Goal: Communication & Community: Answer question/provide support

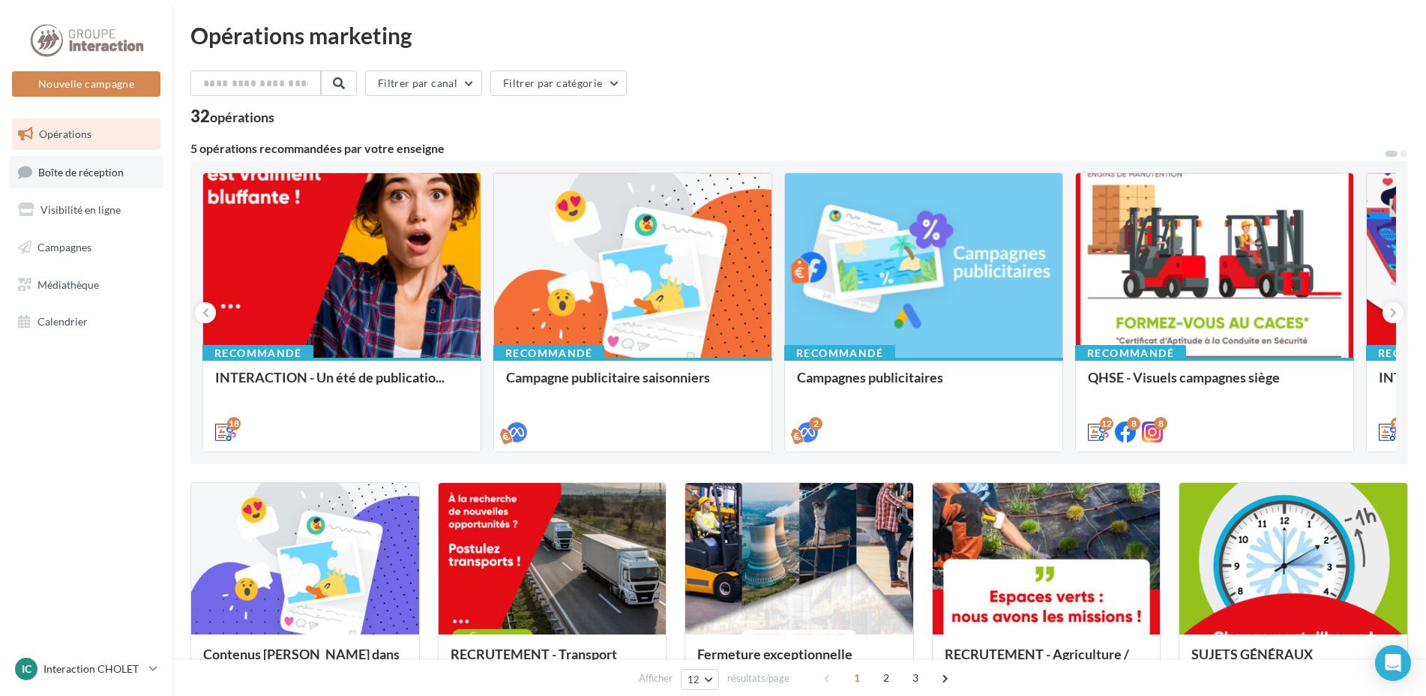
click at [99, 174] on span "Boîte de réception" at bounding box center [80, 171] width 85 height 13
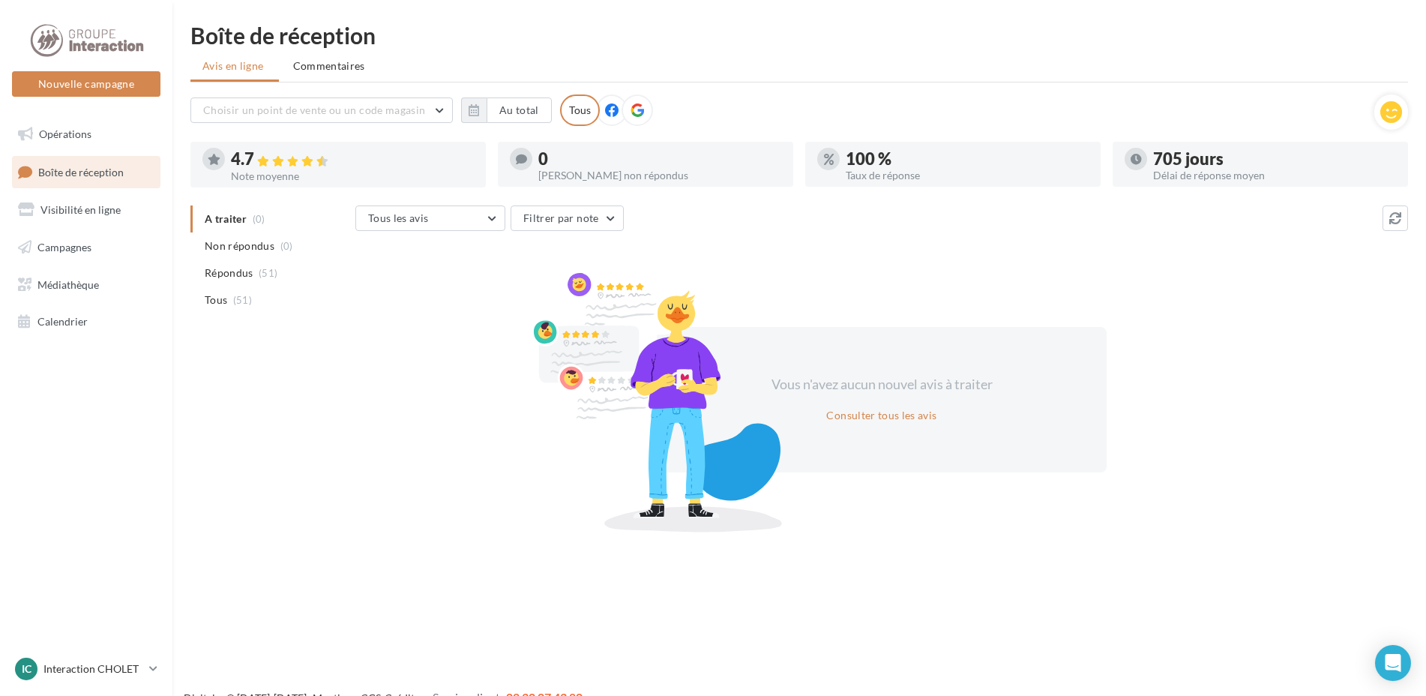
click at [282, 150] on div "4.7 Note moyenne" at bounding box center [352, 165] width 243 height 34
click at [609, 106] on icon at bounding box center [611, 109] width 13 height 13
click at [639, 114] on icon at bounding box center [637, 109] width 13 height 13
click at [262, 267] on span "(47)" at bounding box center [268, 273] width 19 height 12
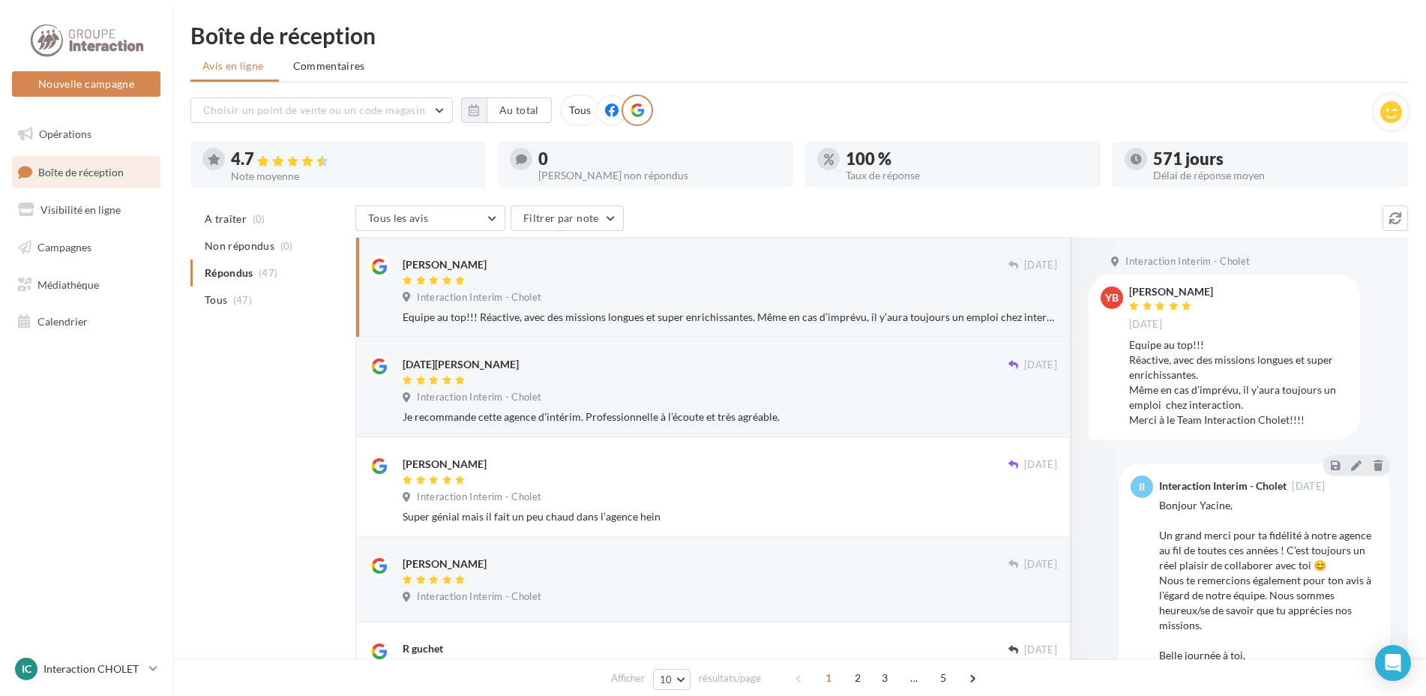
click at [1105, 291] on span "yB" at bounding box center [1111, 297] width 13 height 15
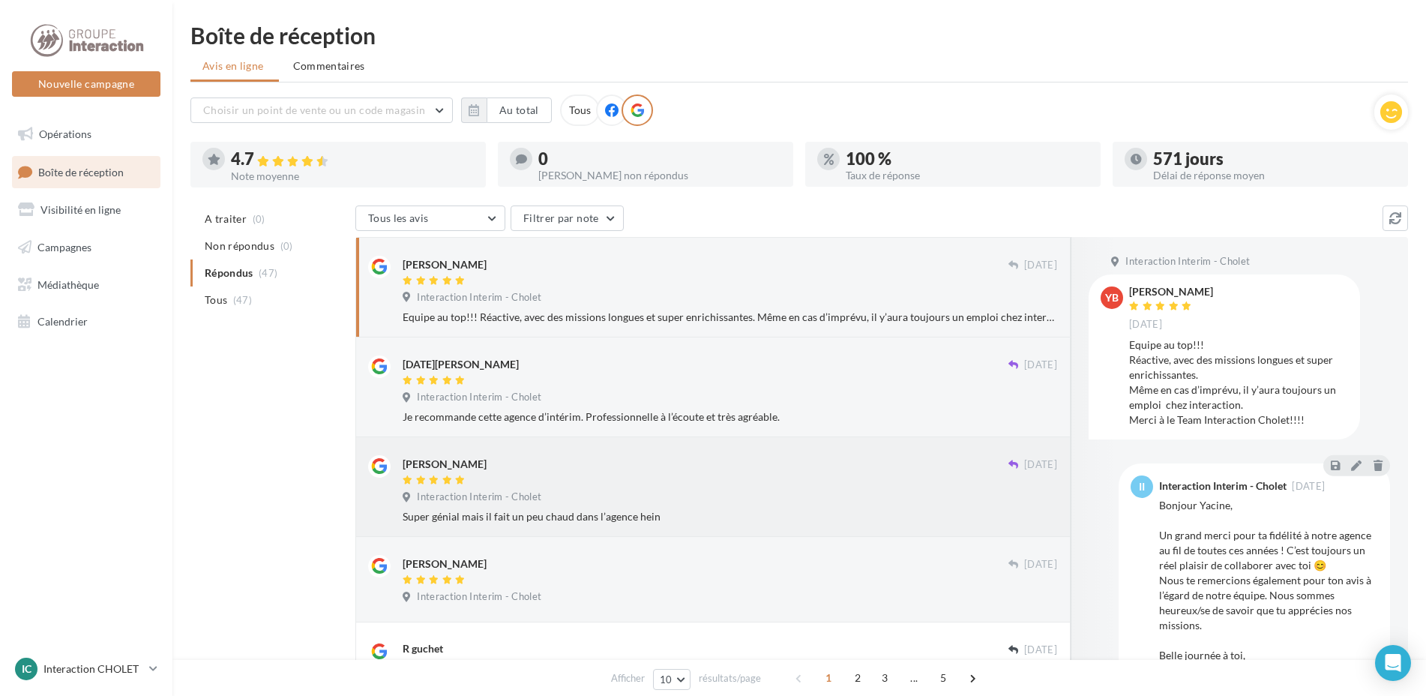
scroll to position [75, 0]
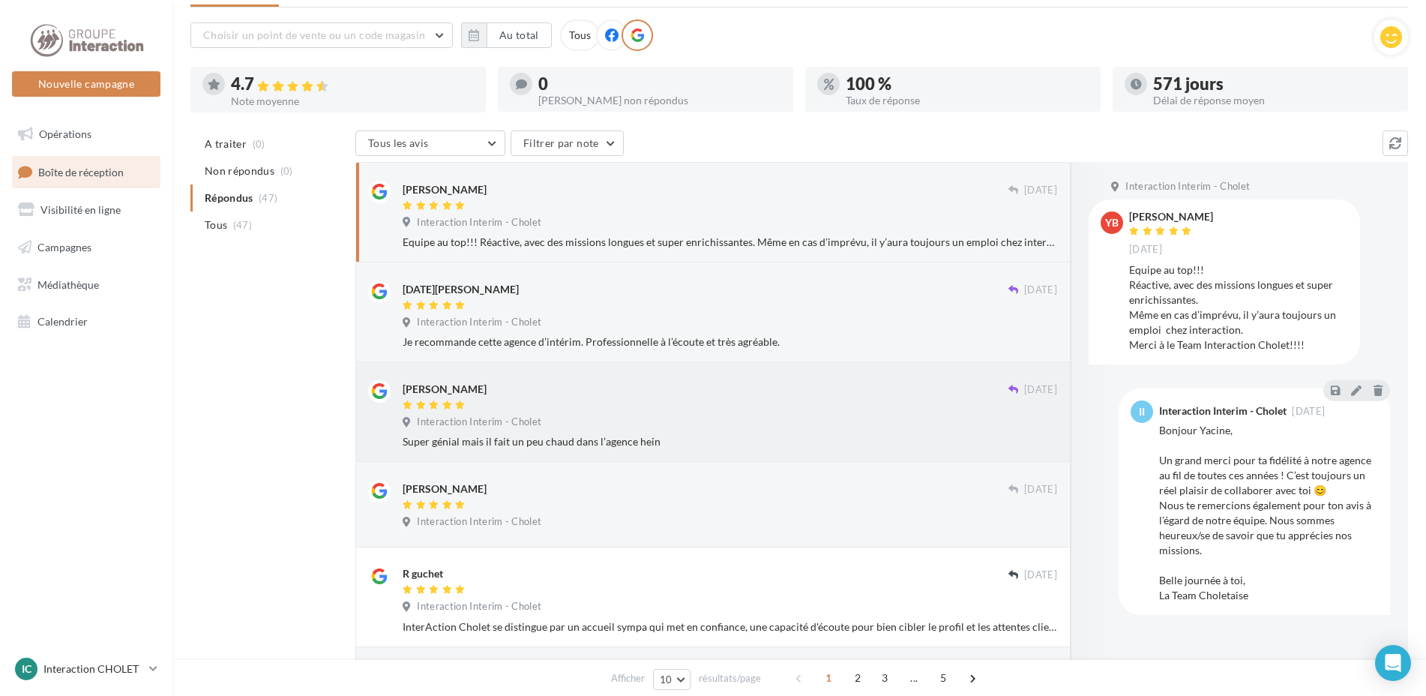
click at [607, 394] on div "[PERSON_NAME]" at bounding box center [706, 388] width 606 height 16
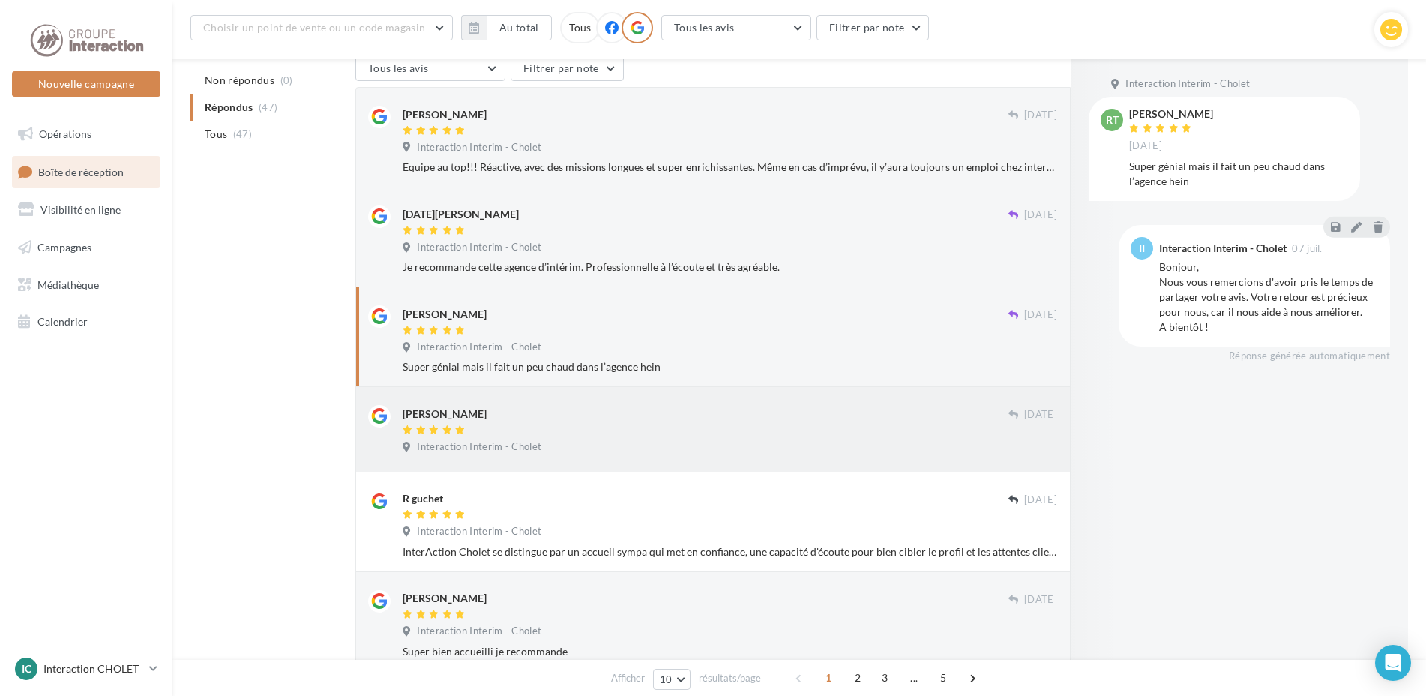
scroll to position [312, 0]
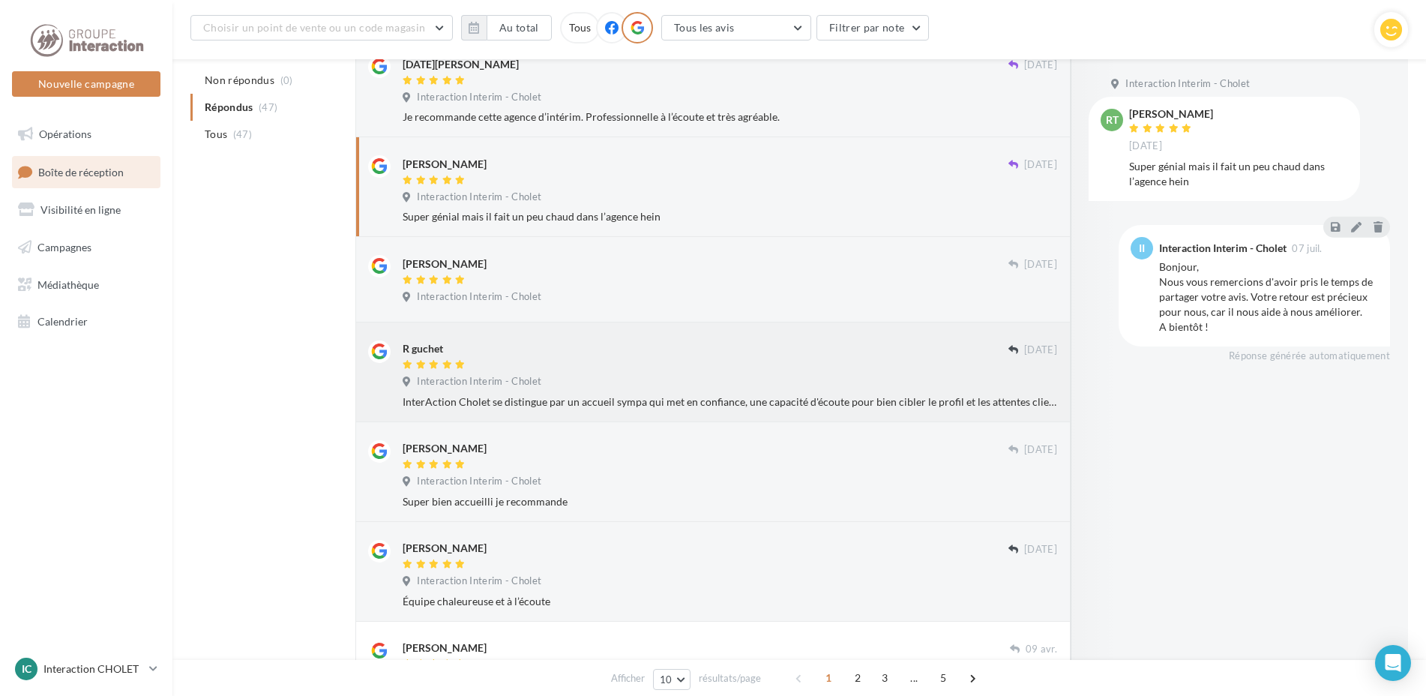
click at [708, 377] on div "Interaction Interim - Cholet" at bounding box center [730, 383] width 654 height 16
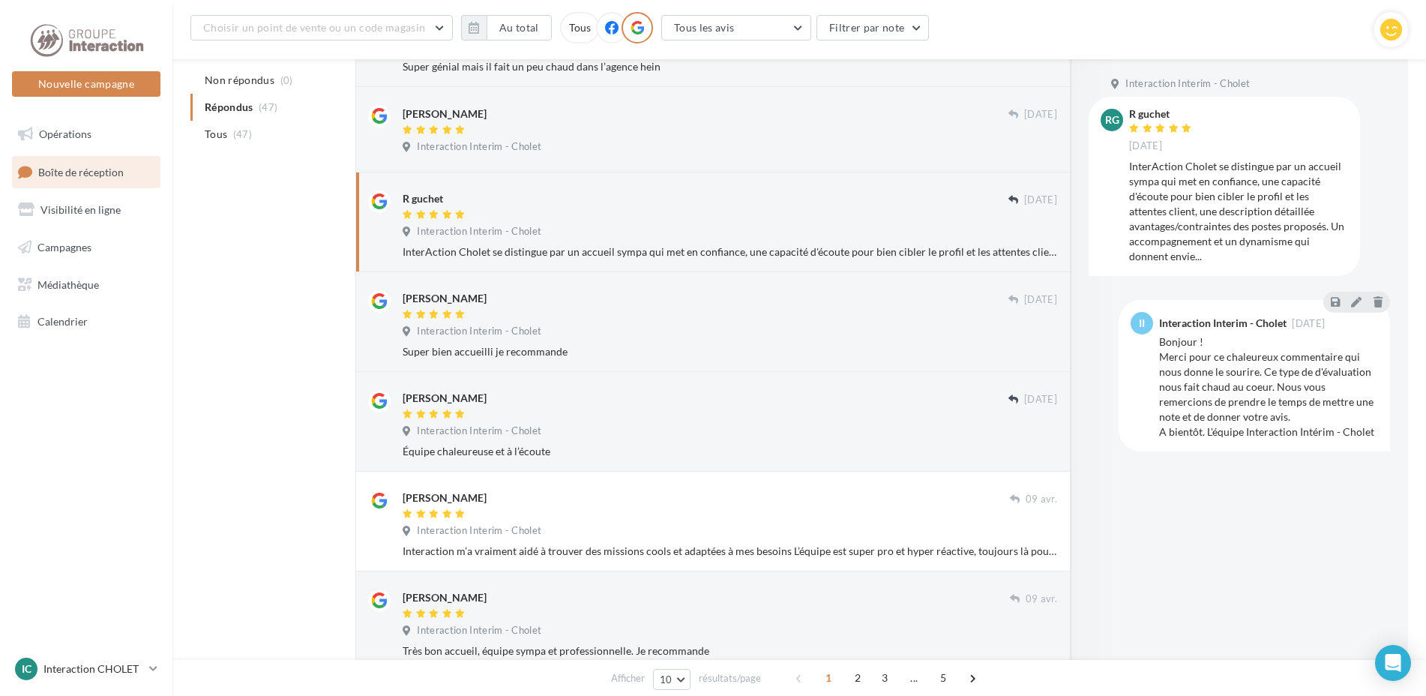
scroll to position [537, 0]
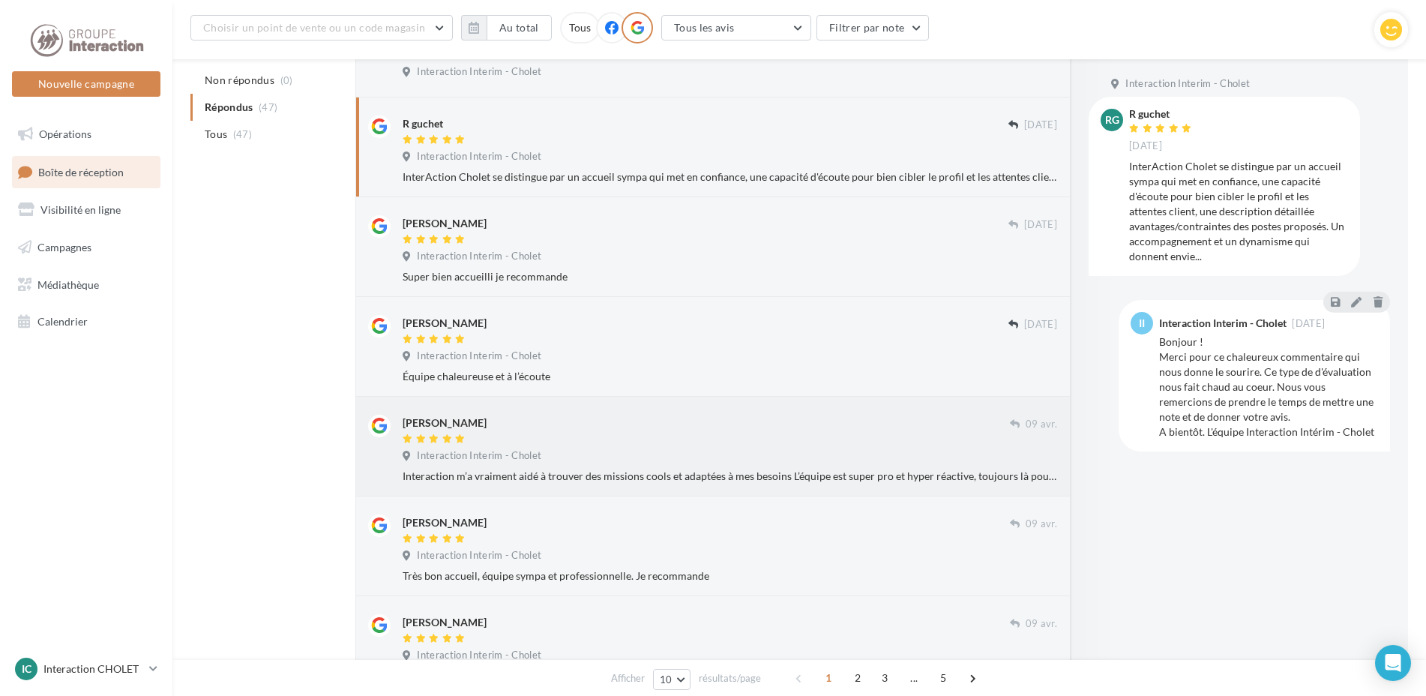
click at [681, 415] on div "[PERSON_NAME]" at bounding box center [706, 423] width 607 height 16
